Goal: Transaction & Acquisition: Purchase product/service

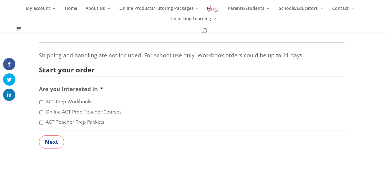
scroll to position [186, 0]
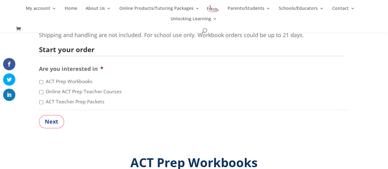
click at [41, 102] on input "ACT Teacher Prep Packets" at bounding box center [41, 102] width 4 height 4
checkbox input "true"
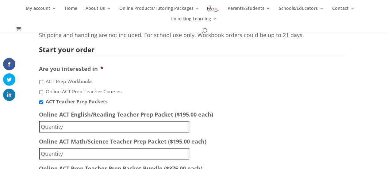
click at [71, 127] on input "Online ACT English/Reading Teacher Prep Packet ($195.00 each)" at bounding box center [114, 127] width 150 height 12
type input "2"
type input "1"
click at [62, 150] on input "1" at bounding box center [114, 154] width 150 height 12
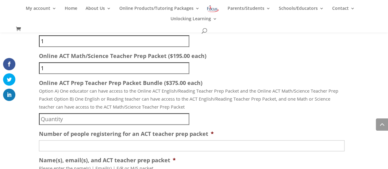
scroll to position [272, 0]
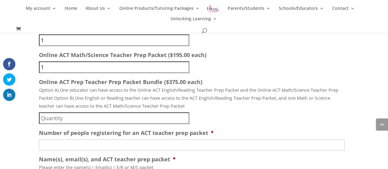
type input "1"
click at [61, 121] on input "Online ACT Prep Teacher Prep Packet Bundle ($375.00 each)" at bounding box center [114, 118] width 150 height 12
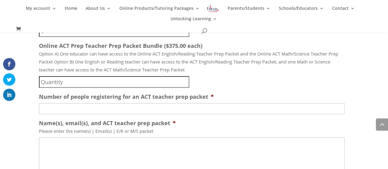
scroll to position [311, 0]
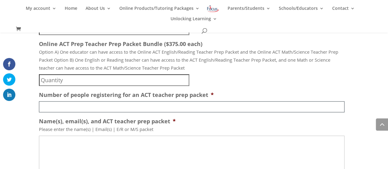
click at [83, 109] on input "Number of people registering for an ACT teacher prep packet *" at bounding box center [192, 106] width 306 height 11
type input "0"
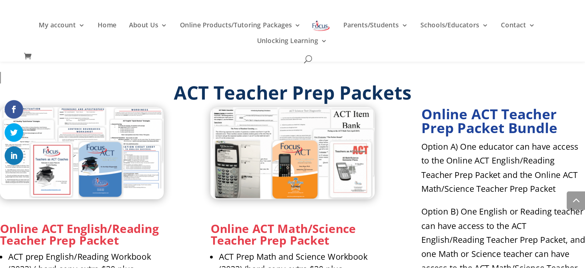
scroll to position [838, 0]
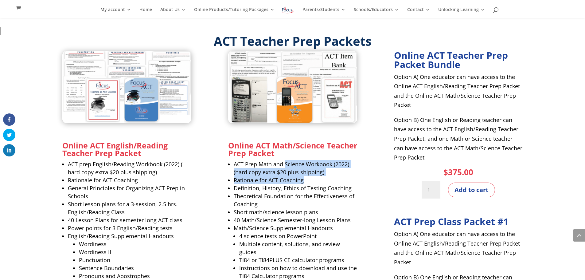
drag, startPoint x: 284, startPoint y: 164, endPoint x: 303, endPoint y: 179, distance: 23.1
click at [302, 169] on ul "ACT Prep Math and Science Workbook (2022) (hard copy extra $20 plus shipping) R…" at bounding box center [292, 249] width 129 height 179
click at [303, 169] on li "Rationale for ACT Coaching" at bounding box center [295, 180] width 123 height 8
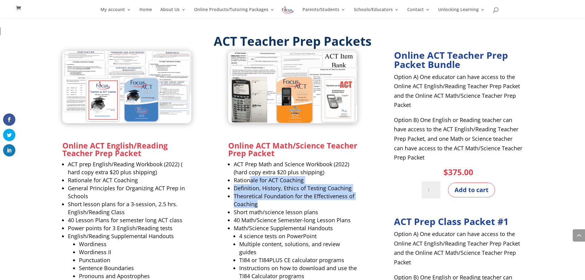
drag, startPoint x: 251, startPoint y: 179, endPoint x: 272, endPoint y: 203, distance: 32.0
click at [272, 169] on ul "ACT Prep Math and Science Workbook (2022) (hard copy extra $20 plus shipping) R…" at bounding box center [292, 249] width 129 height 179
click at [274, 169] on li "Theoretical Foundation for the Effectiveness of Coaching" at bounding box center [295, 200] width 123 height 16
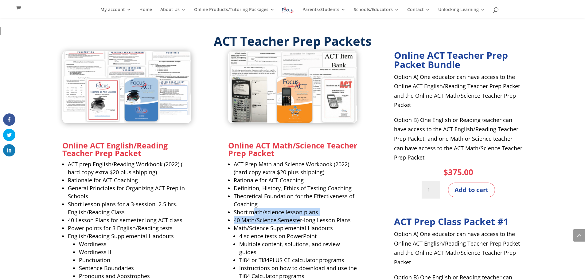
drag, startPoint x: 253, startPoint y: 211, endPoint x: 300, endPoint y: 220, distance: 47.8
click at [300, 169] on ul "ACT Prep Math and Science Workbook (2022) (hard copy extra $20 plus shipping) R…" at bounding box center [292, 249] width 129 height 179
click at [300, 169] on li "40 Math/Science Semester-long Lesson Plans" at bounding box center [295, 220] width 123 height 8
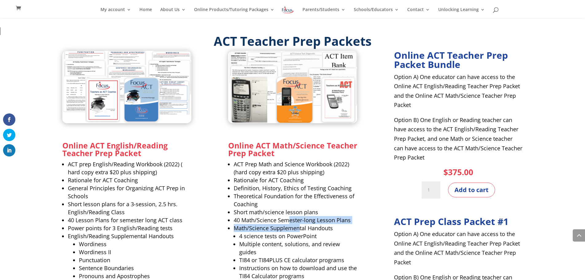
drag, startPoint x: 289, startPoint y: 219, endPoint x: 299, endPoint y: 228, distance: 13.5
click at [299, 169] on ul "ACT Prep Math and Science Workbook (2022) (hard copy extra $20 plus shipping) R…" at bounding box center [292, 249] width 129 height 179
click at [299, 169] on li "Math/Science Supplemental Handouts 4 science tests on PowerPoint Multiple conte…" at bounding box center [295, 278] width 123 height 109
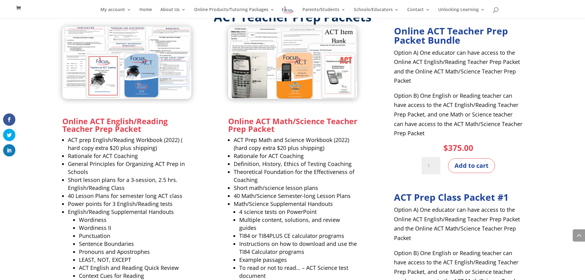
scroll to position [863, 0]
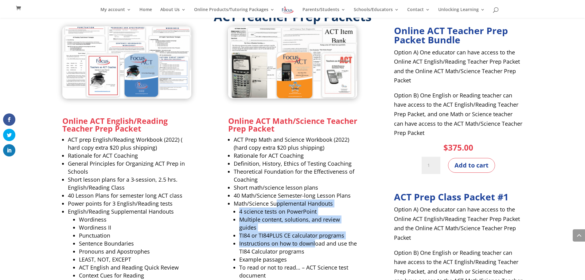
drag, startPoint x: 277, startPoint y: 205, endPoint x: 315, endPoint y: 246, distance: 55.8
click at [315, 169] on li "Math/Science Supplemental Handouts 4 science tests on PowerPoint Multiple conte…" at bounding box center [295, 253] width 123 height 109
click at [315, 169] on li "Instructions on how to download and use the TI84 Calculator programs" at bounding box center [298, 247] width 118 height 16
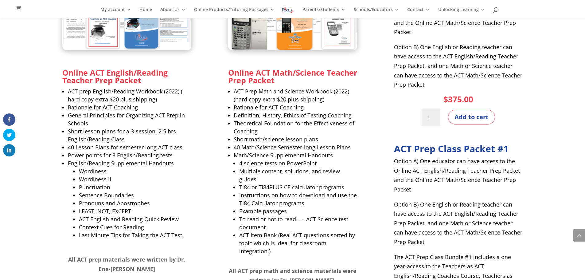
scroll to position [912, 0]
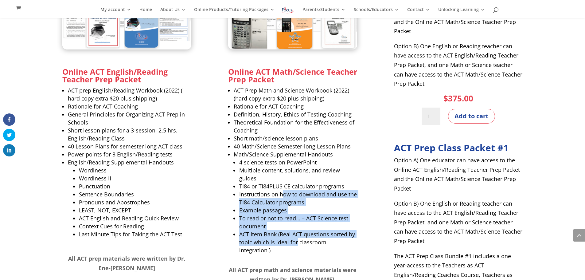
drag, startPoint x: 283, startPoint y: 195, endPoint x: 296, endPoint y: 245, distance: 51.0
click at [296, 169] on ul "4 science tests on PowerPoint Multiple content, solutions, and review guides TI…" at bounding box center [295, 208] width 123 height 101
click at [296, 169] on li "ACT Item Bank (Real ACT questions sorted by topic which is ideal for classroom …" at bounding box center [298, 242] width 118 height 24
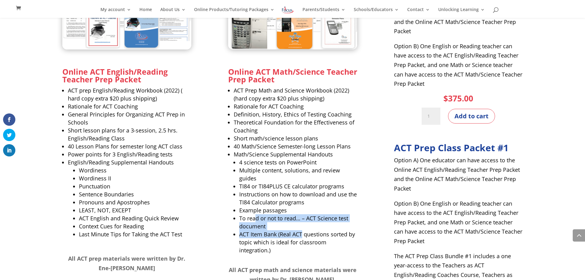
drag, startPoint x: 255, startPoint y: 216, endPoint x: 303, endPoint y: 231, distance: 50.8
click at [302, 169] on ul "4 science tests on PowerPoint Multiple content, solutions, and review guides TI…" at bounding box center [295, 208] width 123 height 101
click at [318, 169] on li "ACT Item Bank (Real ACT questions sorted by topic which is ideal for classroom …" at bounding box center [298, 242] width 118 height 24
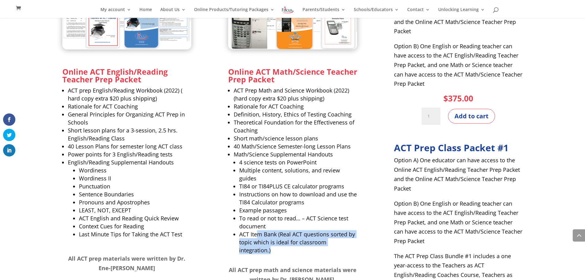
drag, startPoint x: 256, startPoint y: 233, endPoint x: 298, endPoint y: 251, distance: 45.8
click at [298, 169] on li "ACT Item Bank (Real ACT questions sorted by topic which is ideal for classroom …" at bounding box center [298, 242] width 118 height 24
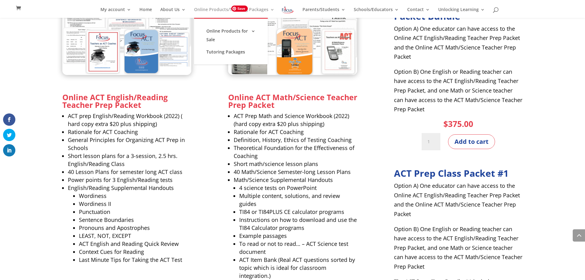
scroll to position [887, 0]
